Goal: Use online tool/utility: Answer question/provide support

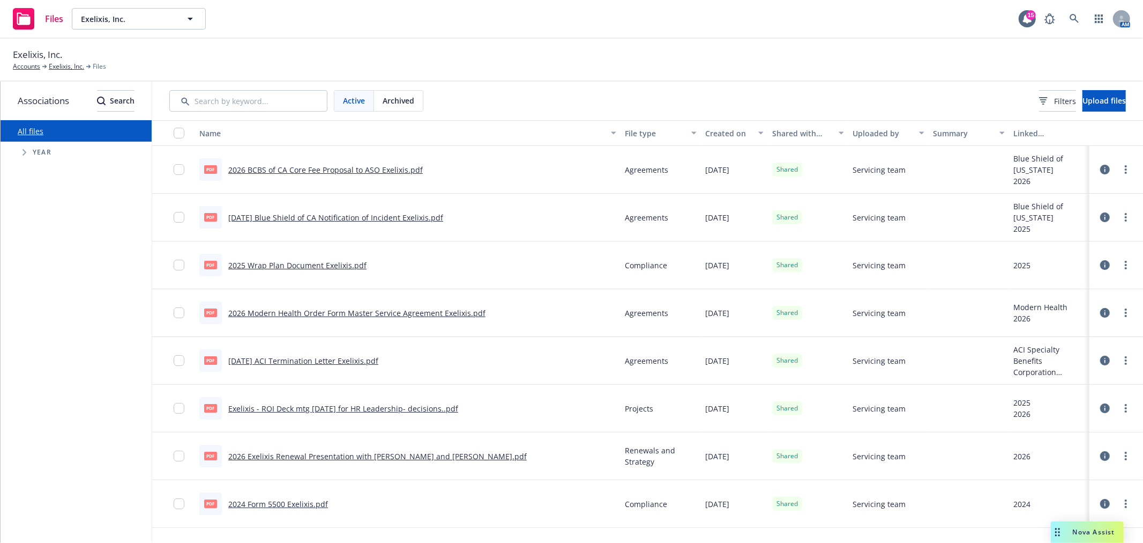
click at [1099, 529] on span "Nova Assist" at bounding box center [1094, 531] width 42 height 9
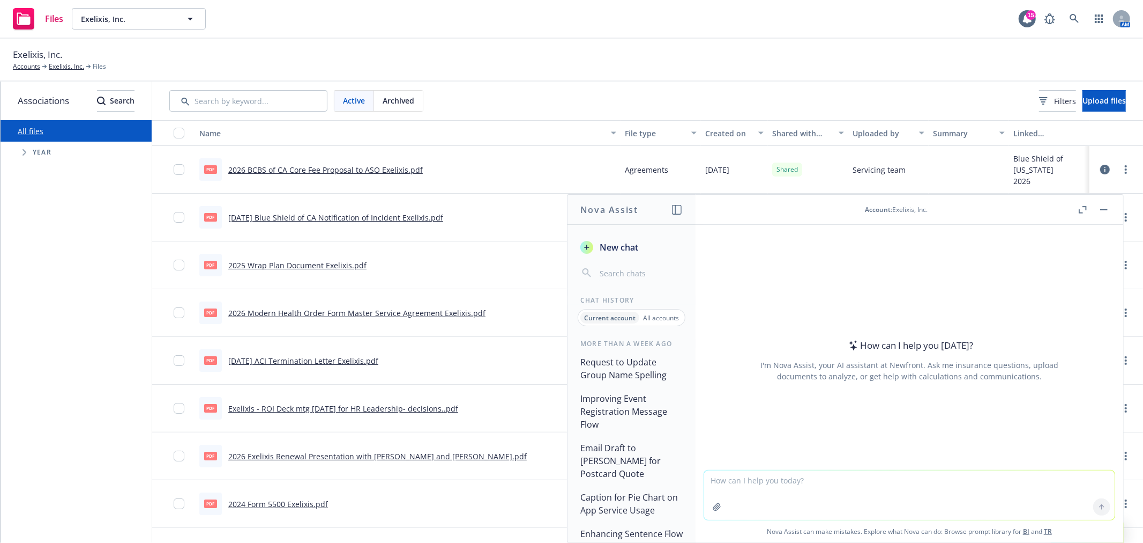
click at [911, 502] on textarea at bounding box center [909, 494] width 411 height 49
paste textarea "Hope you had a nice weekend. Our team is wrapping up our last few edits for the…"
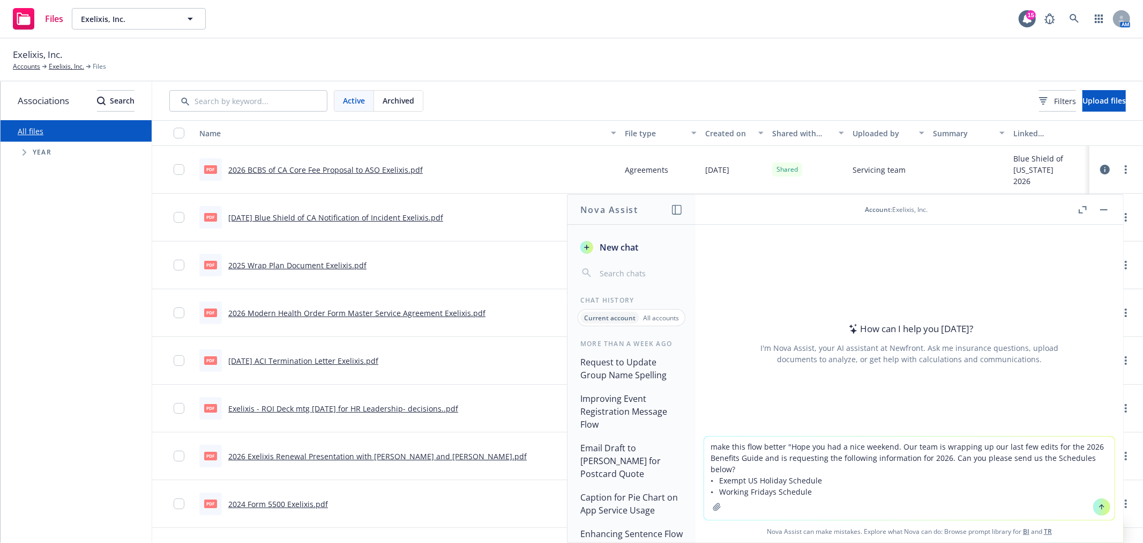
type textarea "make this flow better "Hope you had a nice weekend. Our team is wrapping up our…"
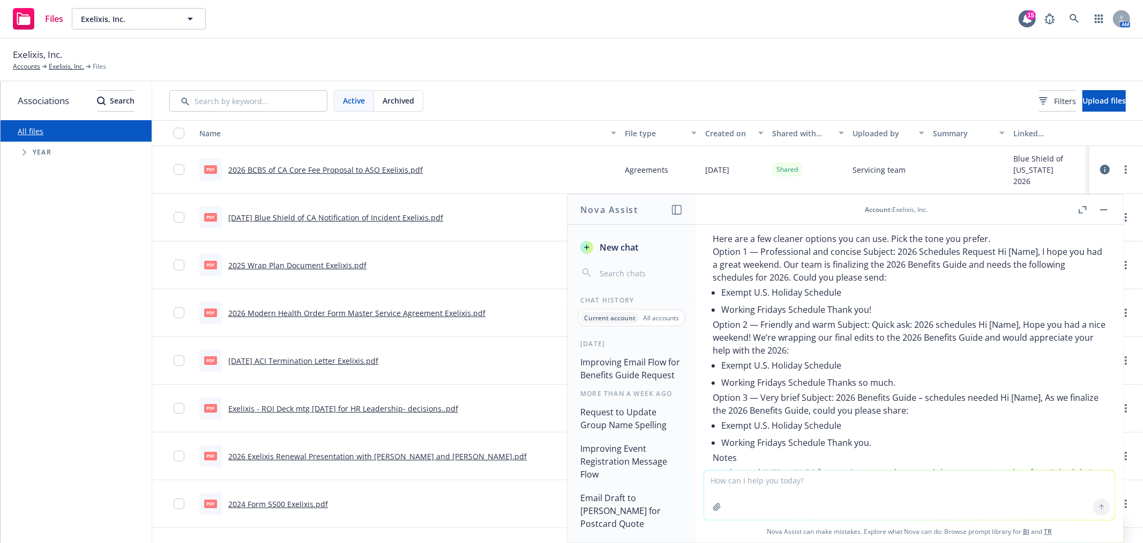
scroll to position [50, 0]
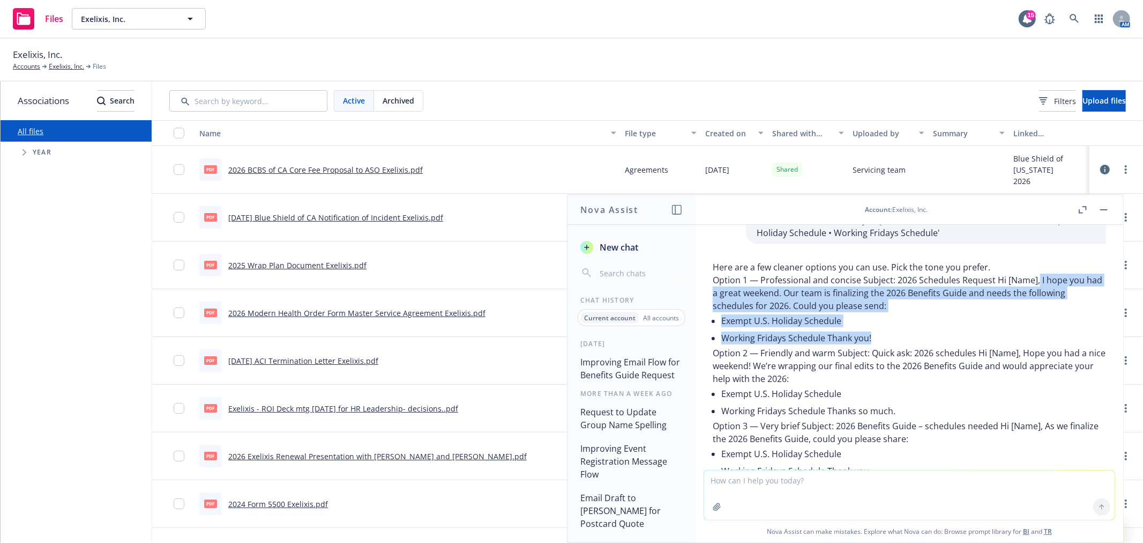
drag, startPoint x: 1037, startPoint y: 279, endPoint x: 1053, endPoint y: 337, distance: 59.7
click at [1053, 337] on div "Here are a few cleaner options you can use. Pick the tone you prefer. Option 1 …" at bounding box center [909, 400] width 393 height 279
copy div "I hope you had a great weekend. Our team is finalizing the 2026 Benefits Guide …"
